Goal: Find specific page/section: Find specific page/section

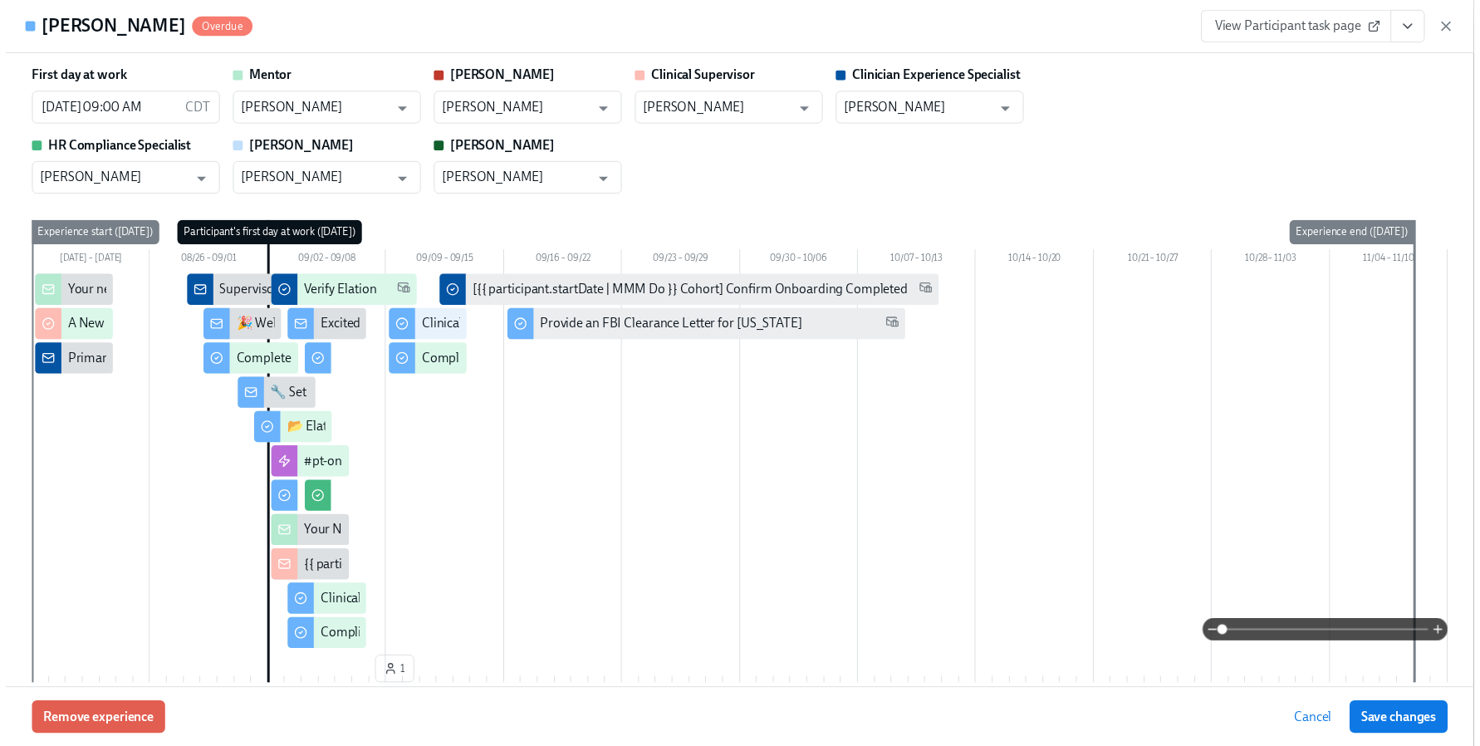
scroll to position [1023, 0]
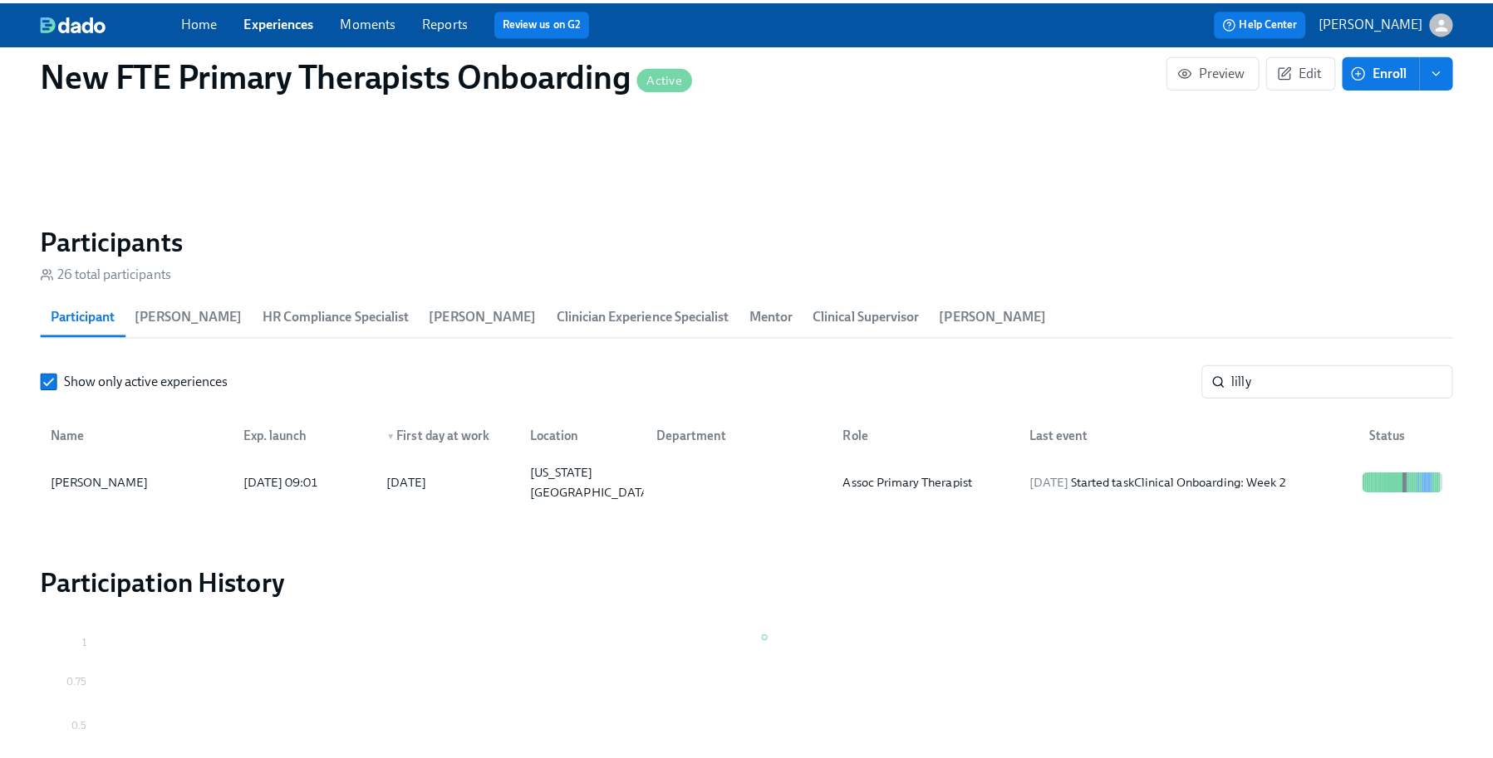
scroll to position [0, 6985]
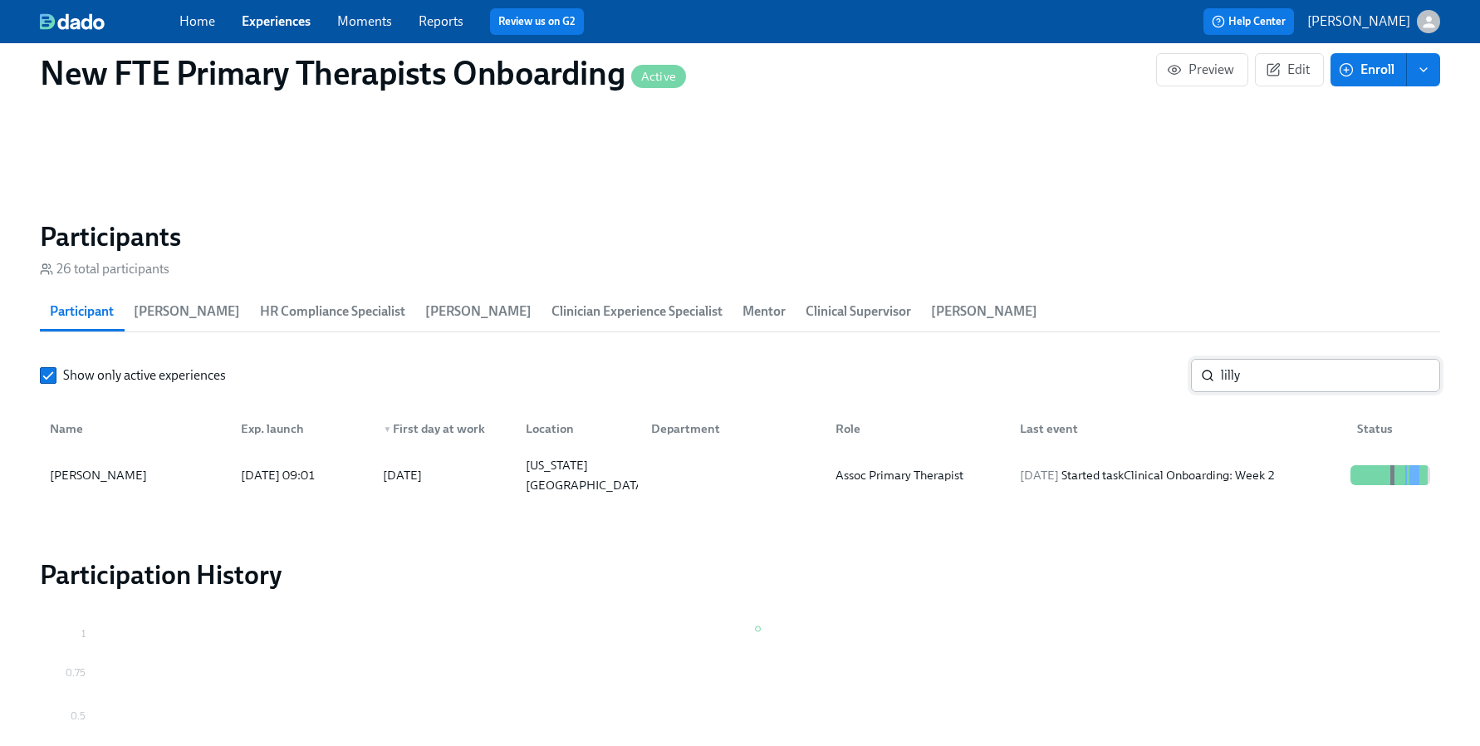
drag, startPoint x: 1335, startPoint y: 352, endPoint x: 1330, endPoint y: 375, distance: 23.0
click at [1330, 374] on section "Participants 26 total participants Participant [PERSON_NAME] HR Compliance Spec…" at bounding box center [740, 362] width 1400 height 285
click at [1307, 384] on input "lilly" at bounding box center [1330, 375] width 219 height 33
type input "l"
type input "[PERSON_NAME]"
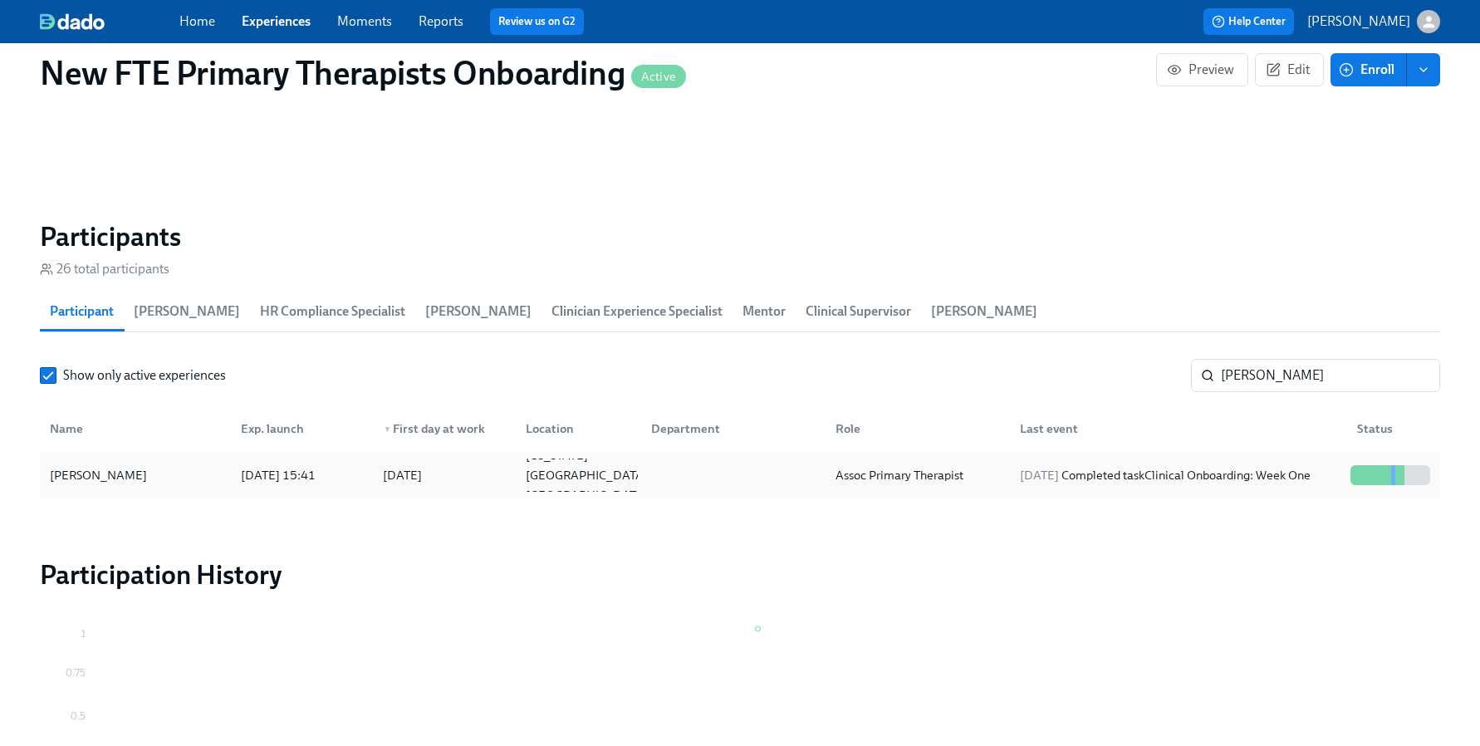
click at [134, 482] on div "[PERSON_NAME]" at bounding box center [135, 474] width 184 height 33
